Goal: Task Accomplishment & Management: Manage account settings

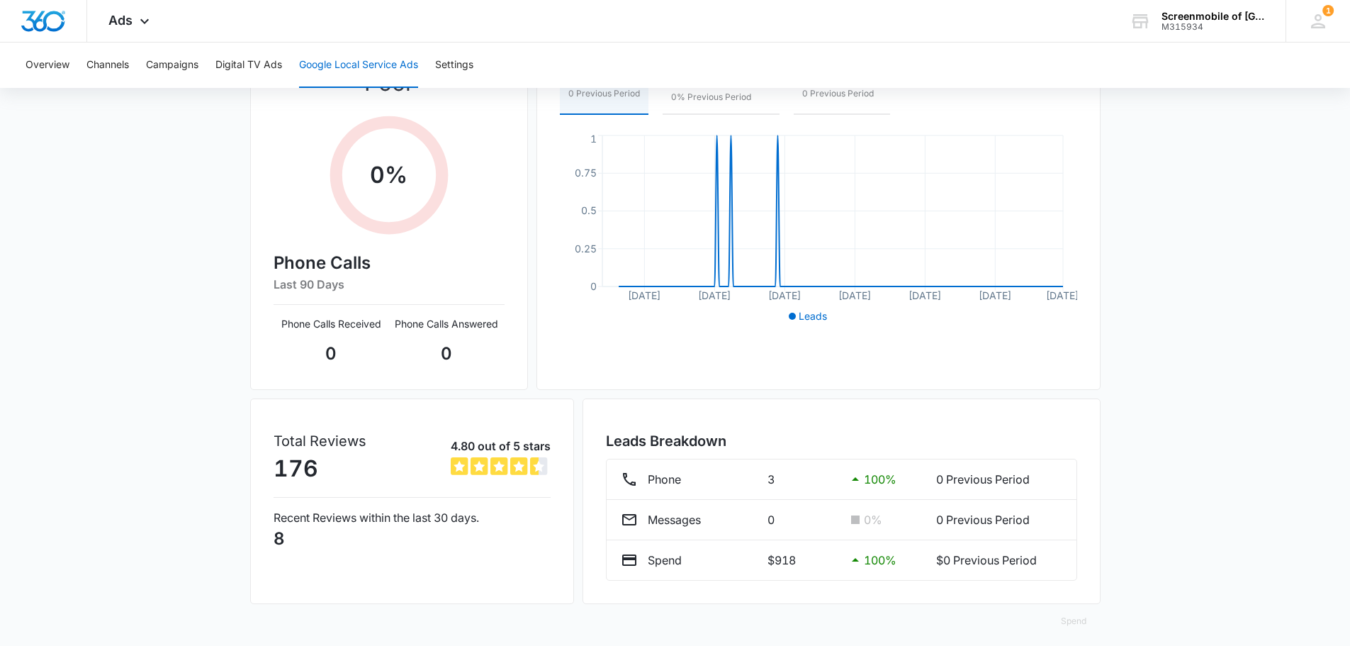
scroll to position [84, 0]
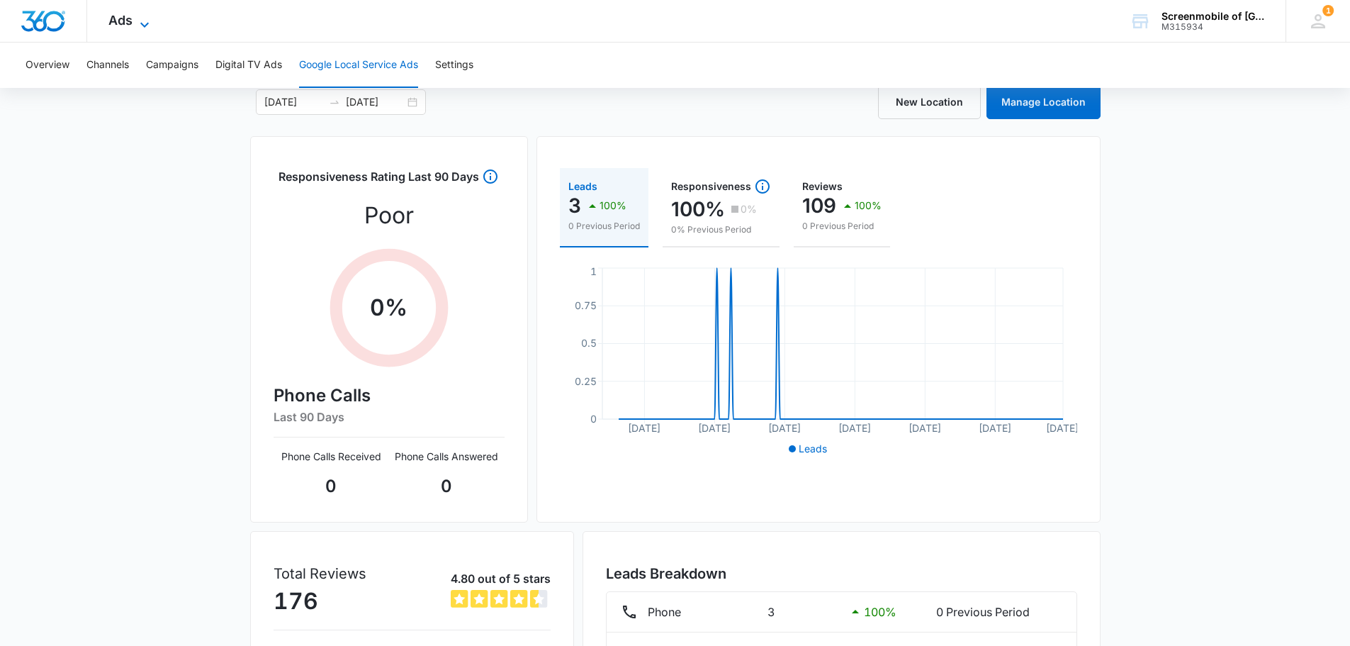
click at [137, 26] on icon at bounding box center [144, 24] width 17 height 17
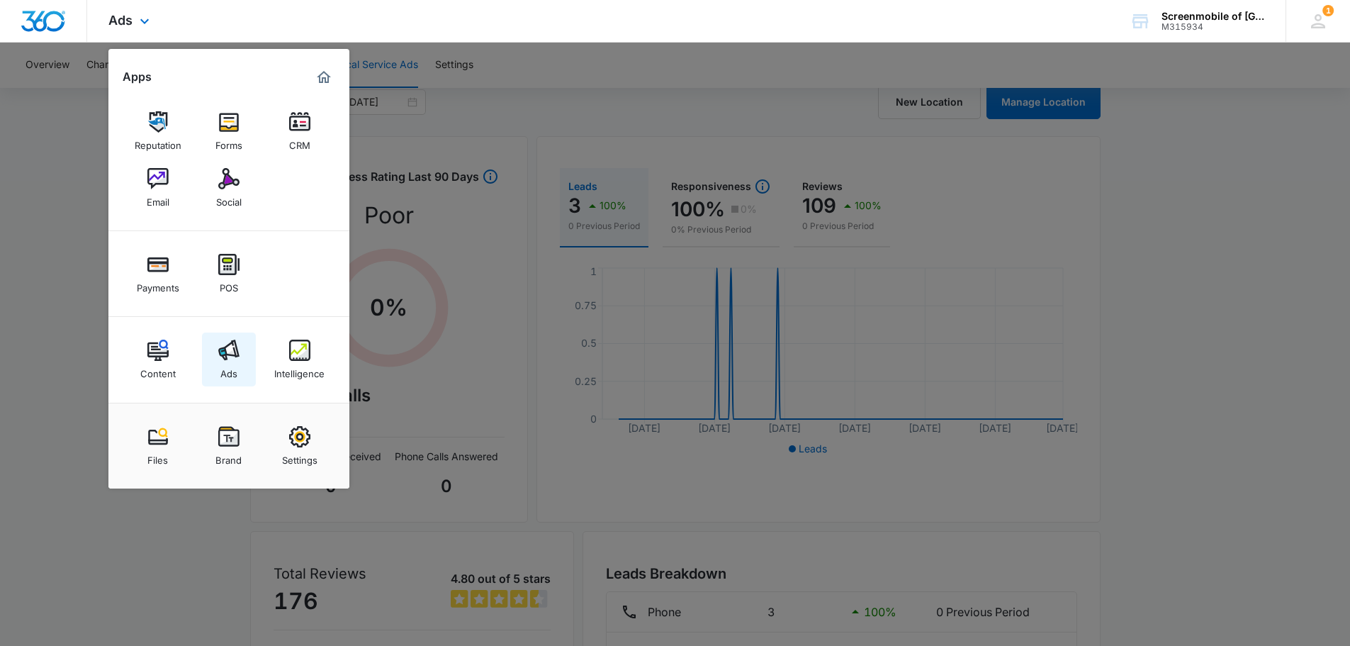
click at [233, 357] on img at bounding box center [228, 349] width 21 height 21
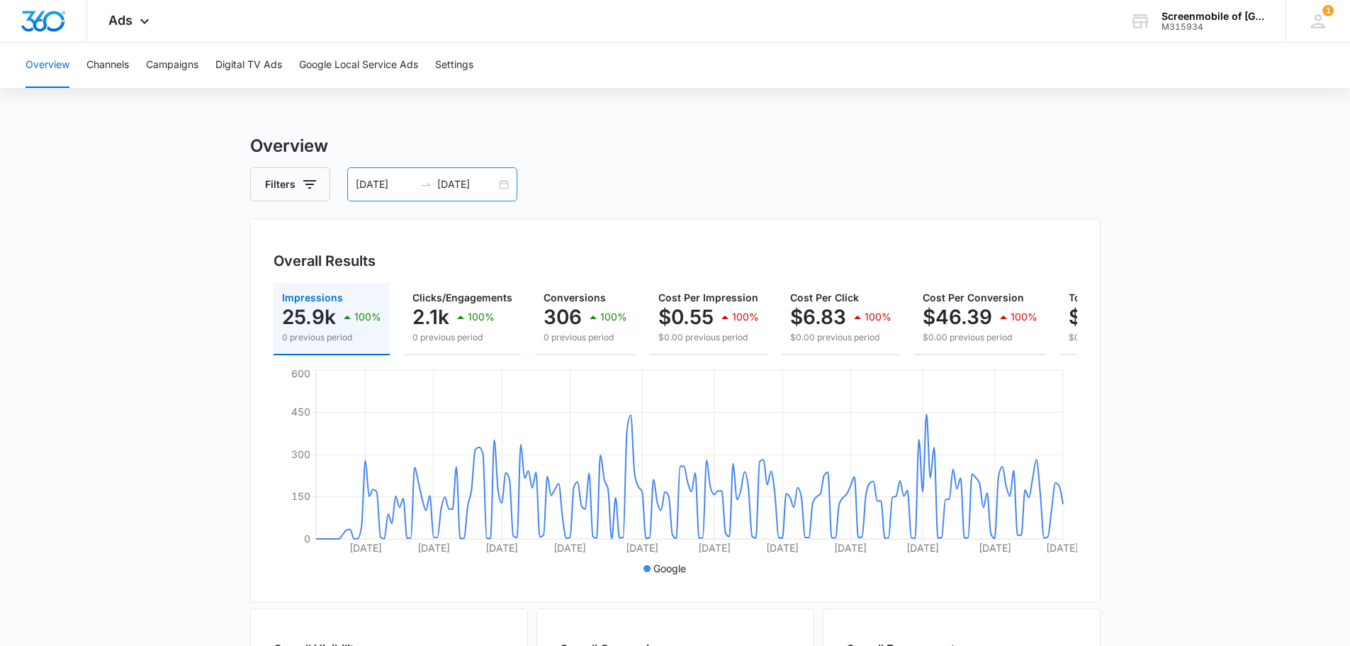
drag, startPoint x: 501, startPoint y: 186, endPoint x: 491, endPoint y: 186, distance: 9.9
click at [501, 186] on div "01/01/2025 07/17/2025" at bounding box center [432, 184] width 170 height 34
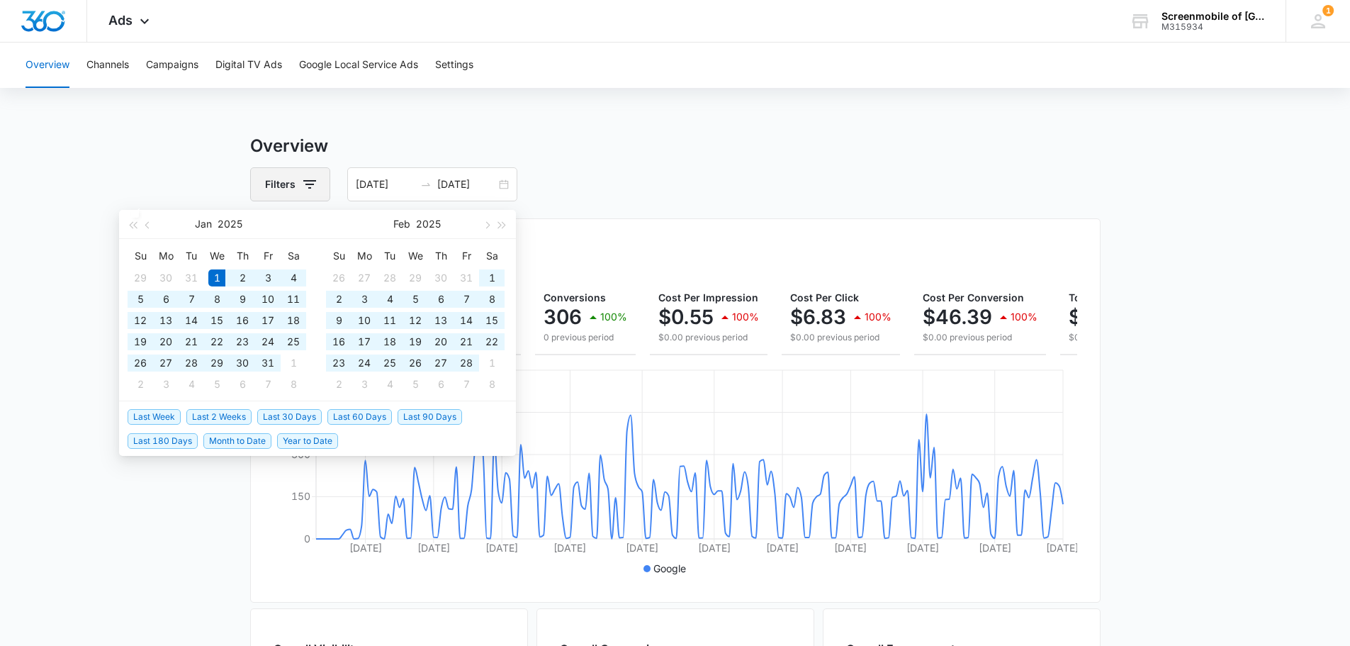
click at [314, 179] on icon "button" at bounding box center [309, 184] width 17 height 17
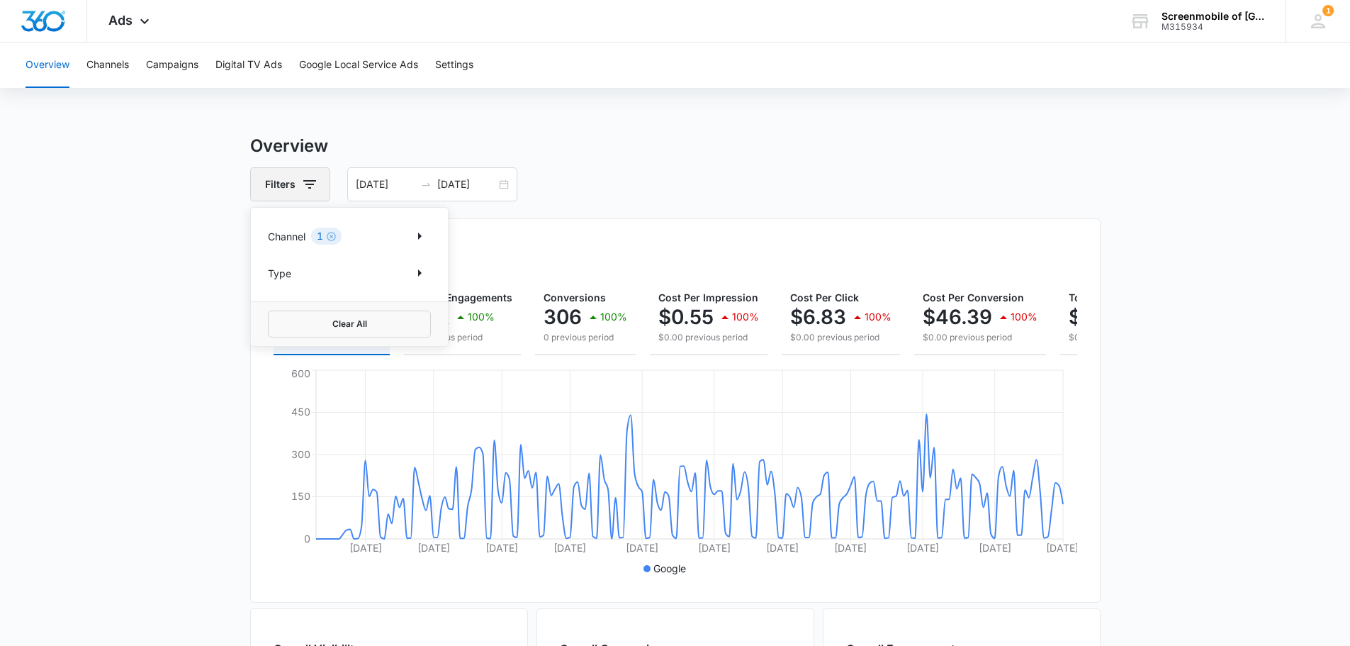
click at [314, 179] on icon "button" at bounding box center [309, 184] width 17 height 17
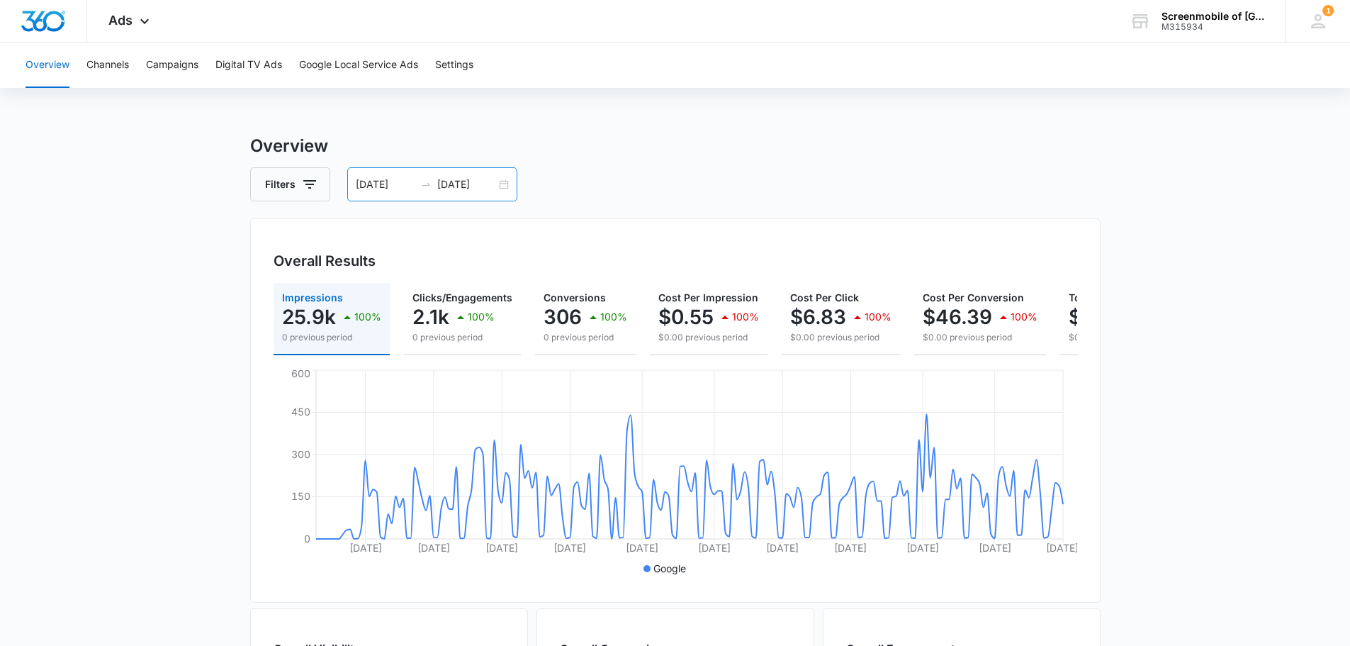
click at [428, 176] on div "01/01/2025 07/17/2025" at bounding box center [432, 184] width 170 height 34
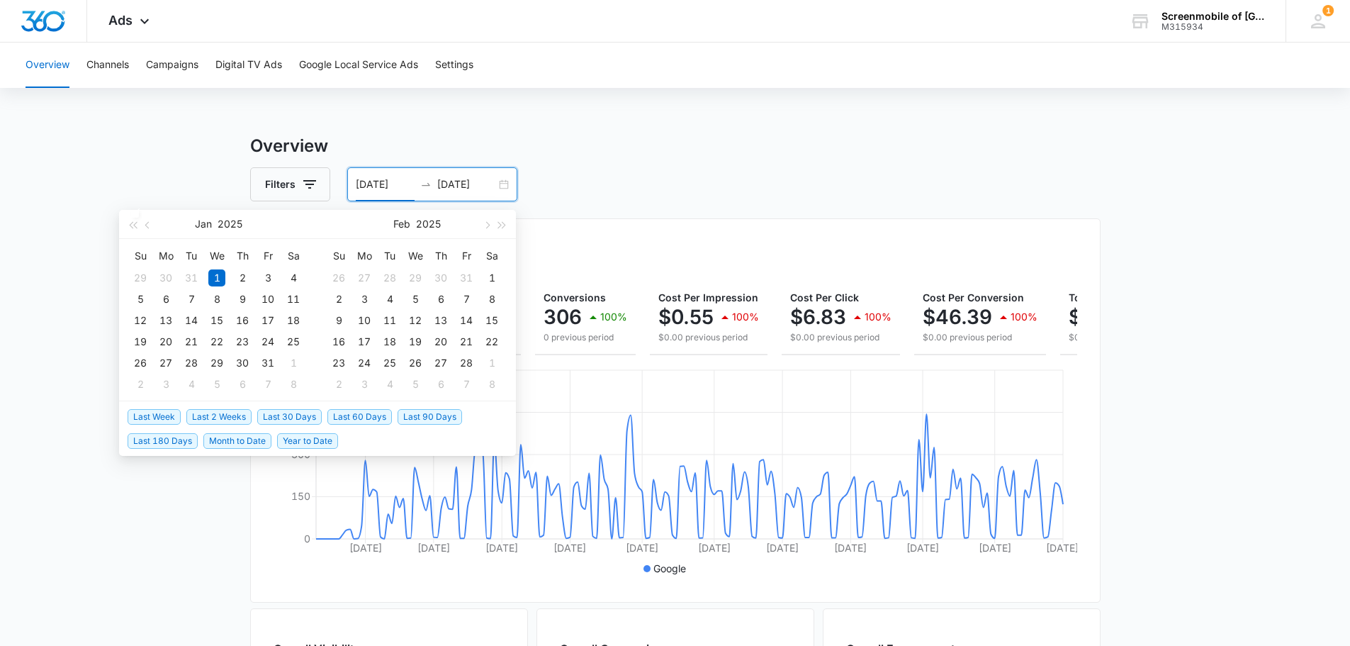
click at [234, 417] on span "Last 2 Weeks" at bounding box center [218, 417] width 65 height 16
type input "07/30/2025"
type input "08/13/2025"
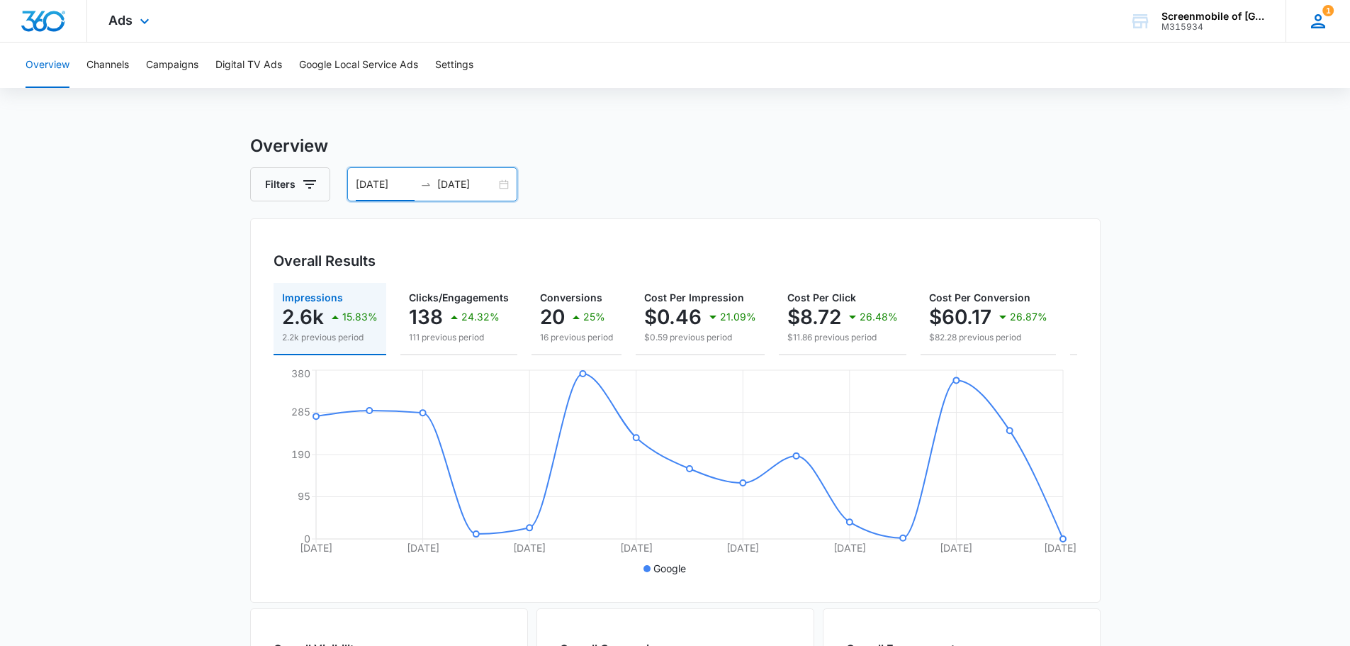
click at [1328, 30] on div "1" at bounding box center [1317, 21] width 21 height 21
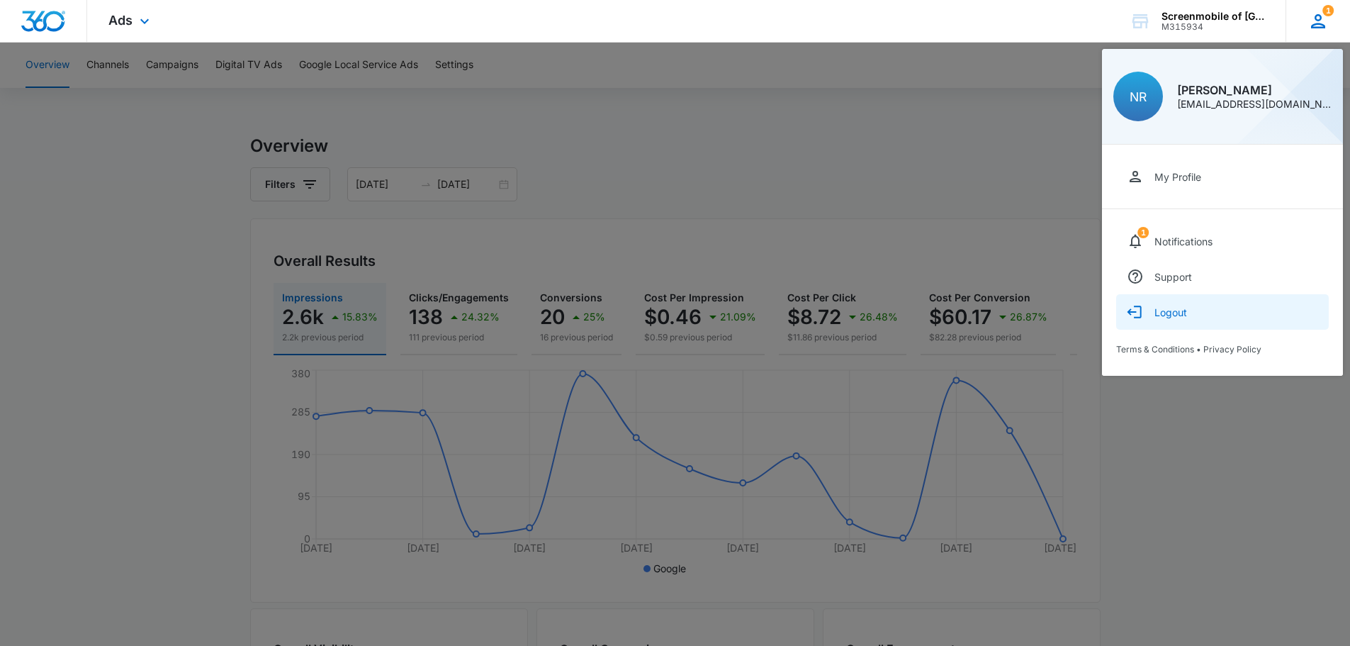
click at [1183, 309] on div "Logout" at bounding box center [1170, 312] width 33 height 12
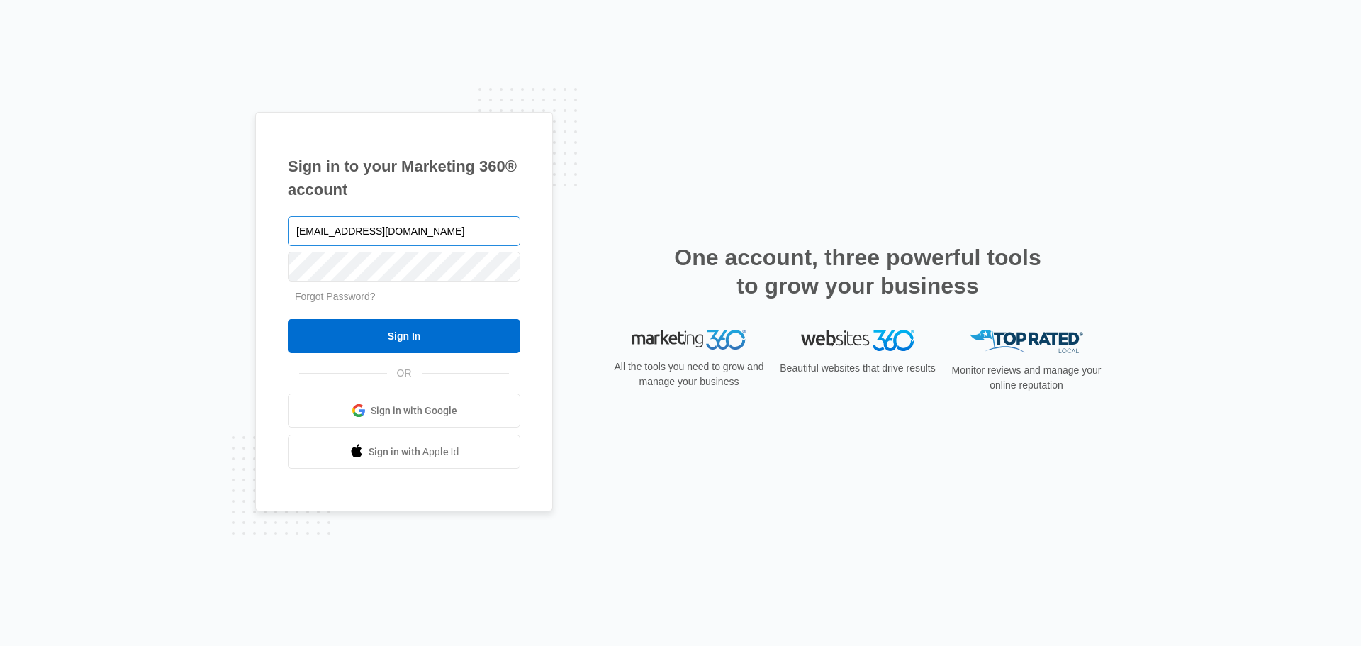
click at [339, 236] on input "[EMAIL_ADDRESS][DOMAIN_NAME]" at bounding box center [404, 231] width 232 height 30
type input "[PERSON_NAME][EMAIL_ADDRESS][DOMAIN_NAME]"
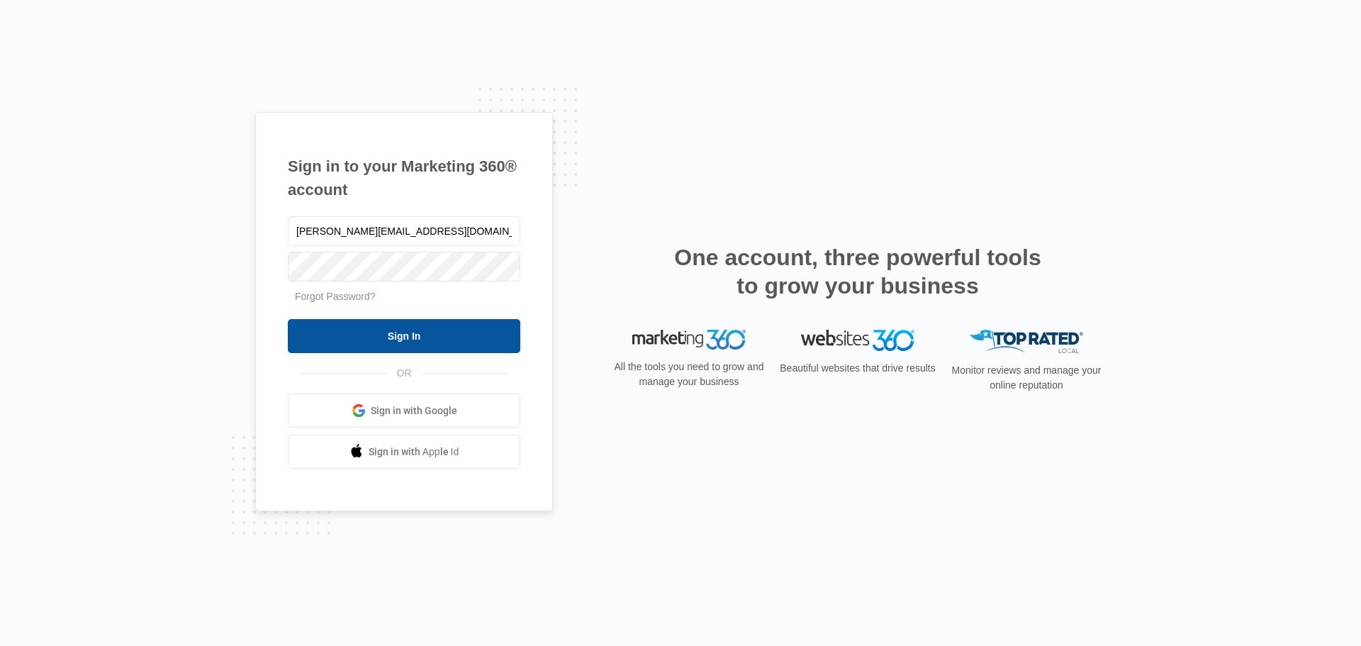
click at [410, 345] on input "Sign In" at bounding box center [404, 336] width 232 height 34
